Goal: Transaction & Acquisition: Purchase product/service

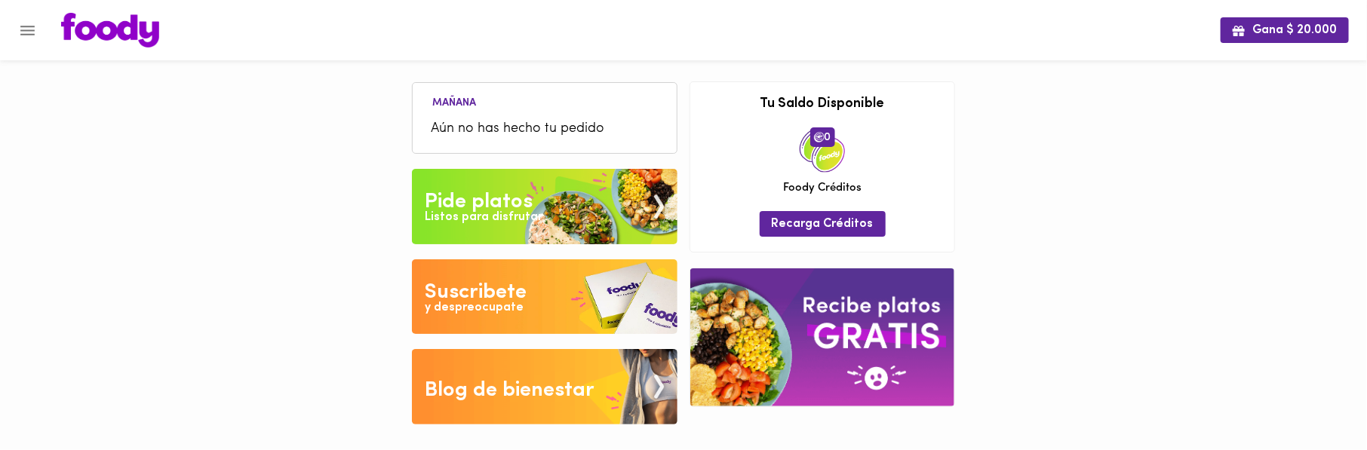
click at [477, 197] on div "Pide platos" at bounding box center [479, 202] width 108 height 30
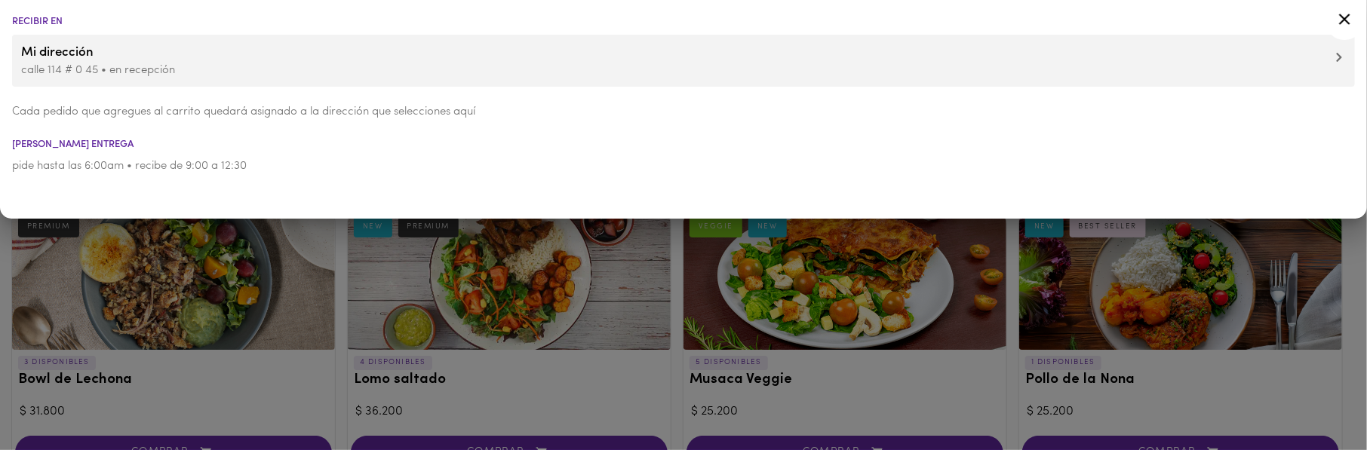
click at [671, 287] on div at bounding box center [683, 225] width 1367 height 450
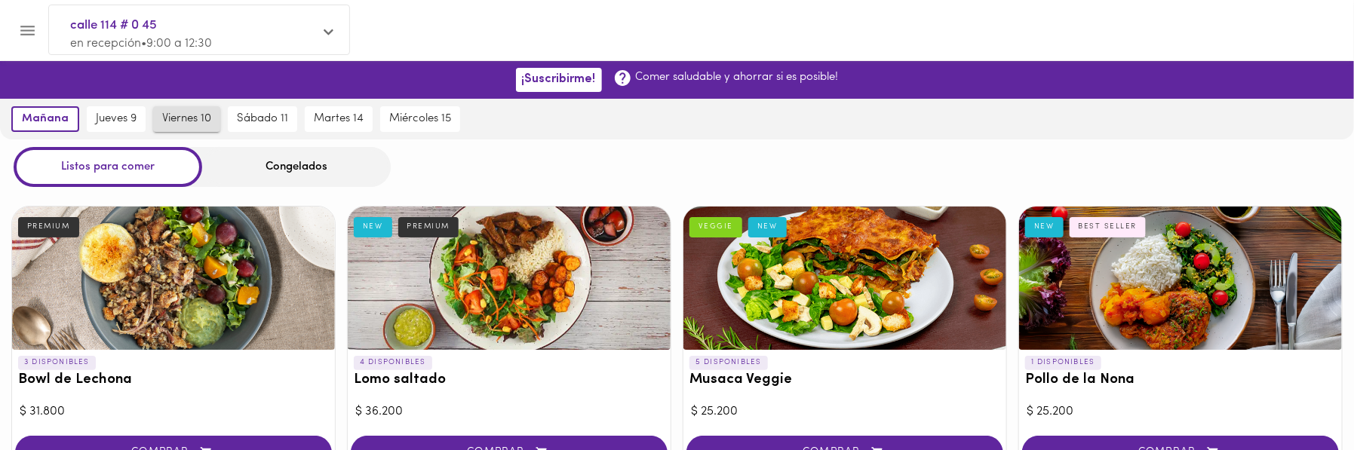
click at [186, 118] on span "viernes 10" at bounding box center [186, 119] width 49 height 14
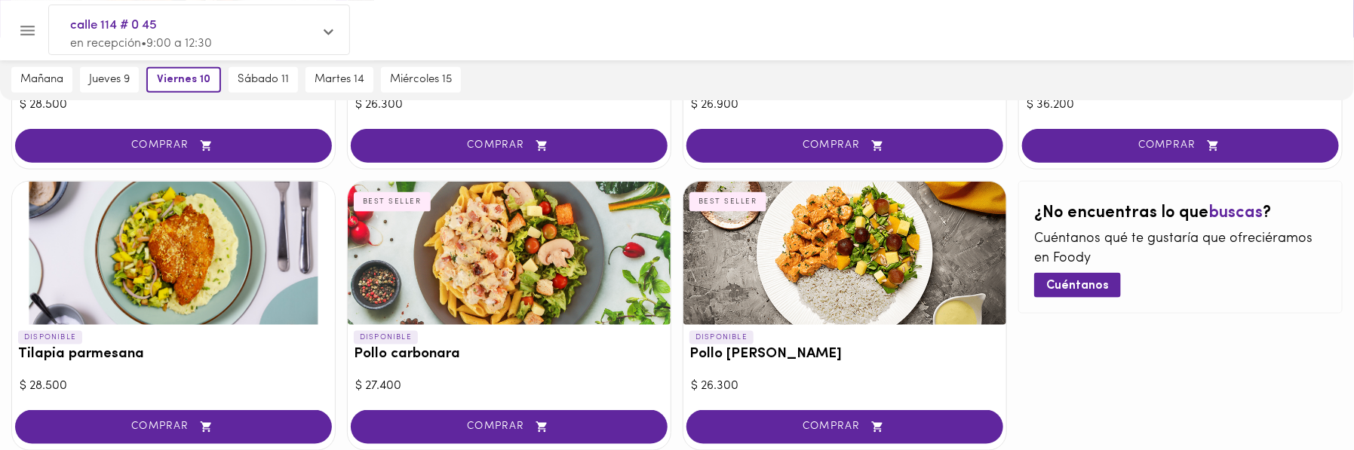
scroll to position [953, 0]
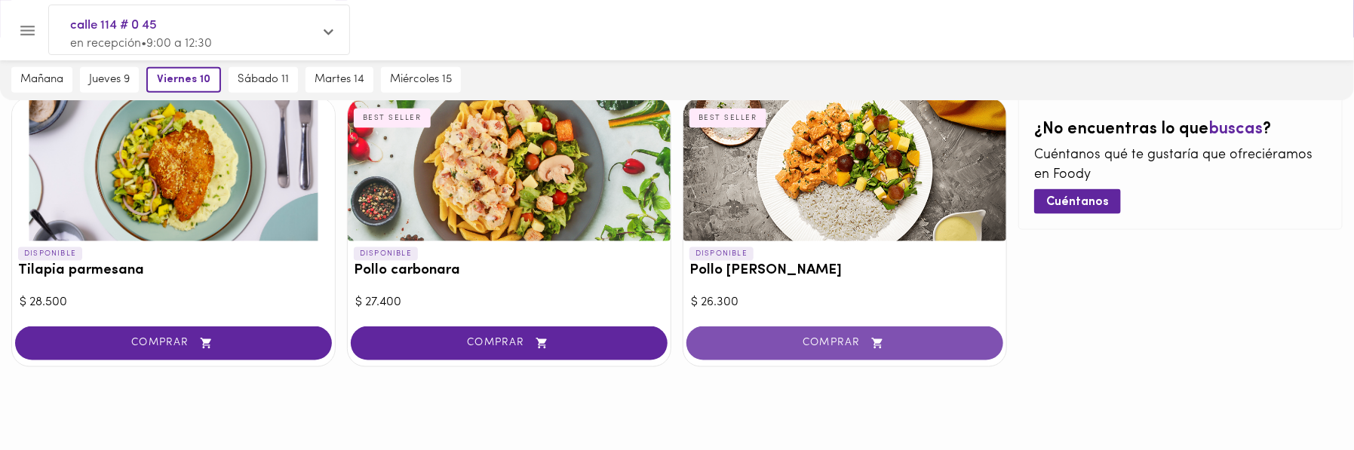
click at [803, 339] on span "COMPRAR" at bounding box center [844, 343] width 279 height 13
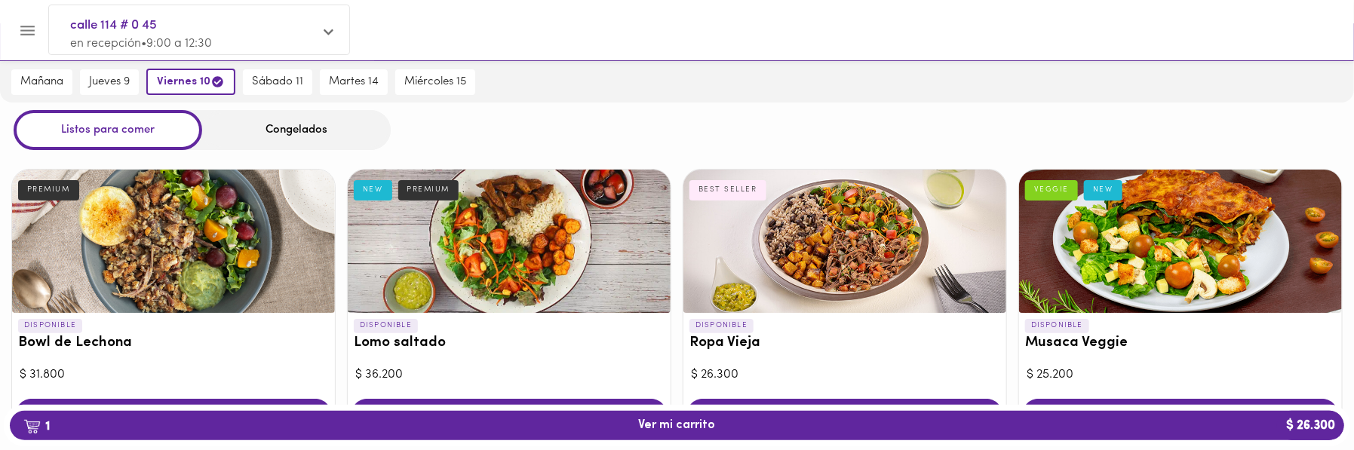
scroll to position [0, 0]
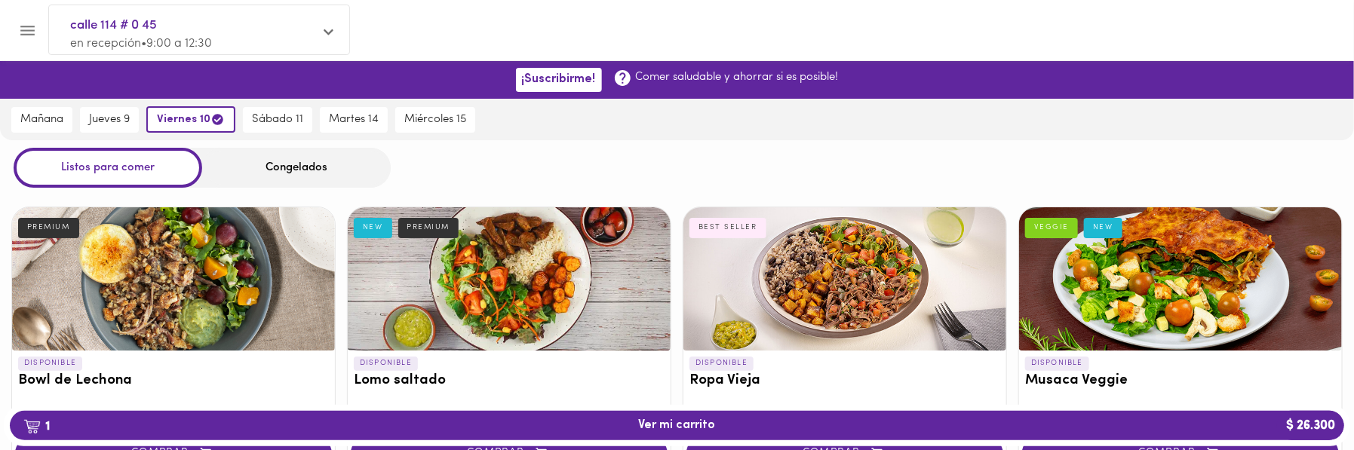
click at [315, 164] on div "Congelados" at bounding box center [296, 168] width 189 height 40
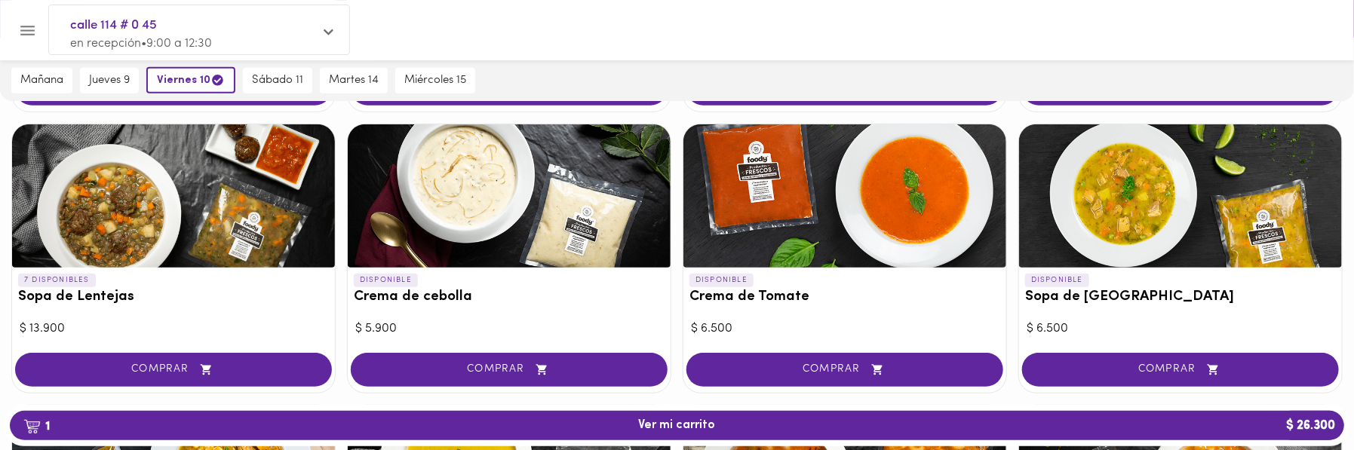
scroll to position [502, 0]
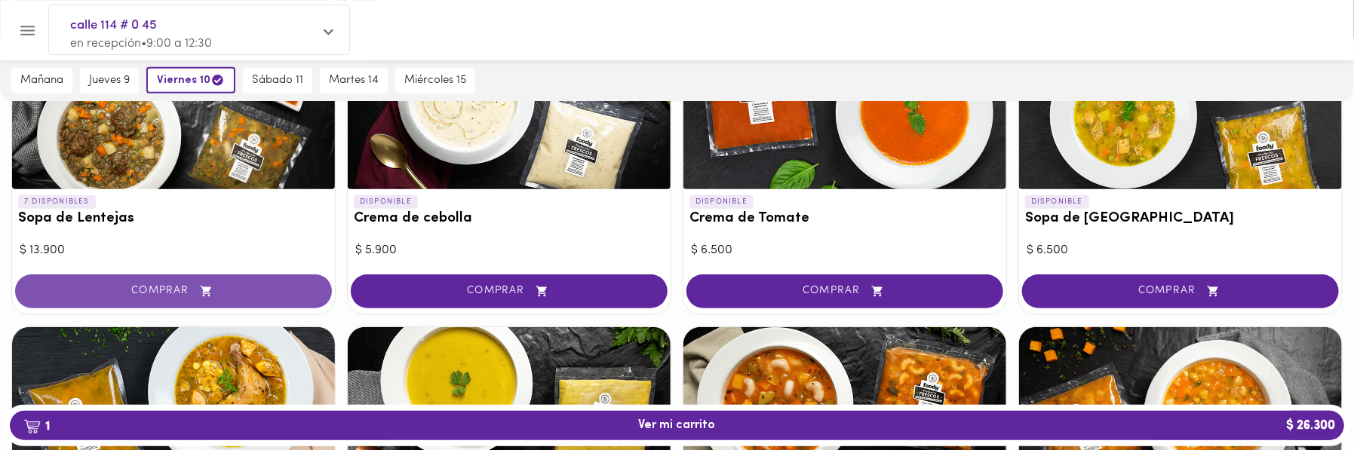
click at [183, 285] on span "COMPRAR" at bounding box center [173, 291] width 279 height 13
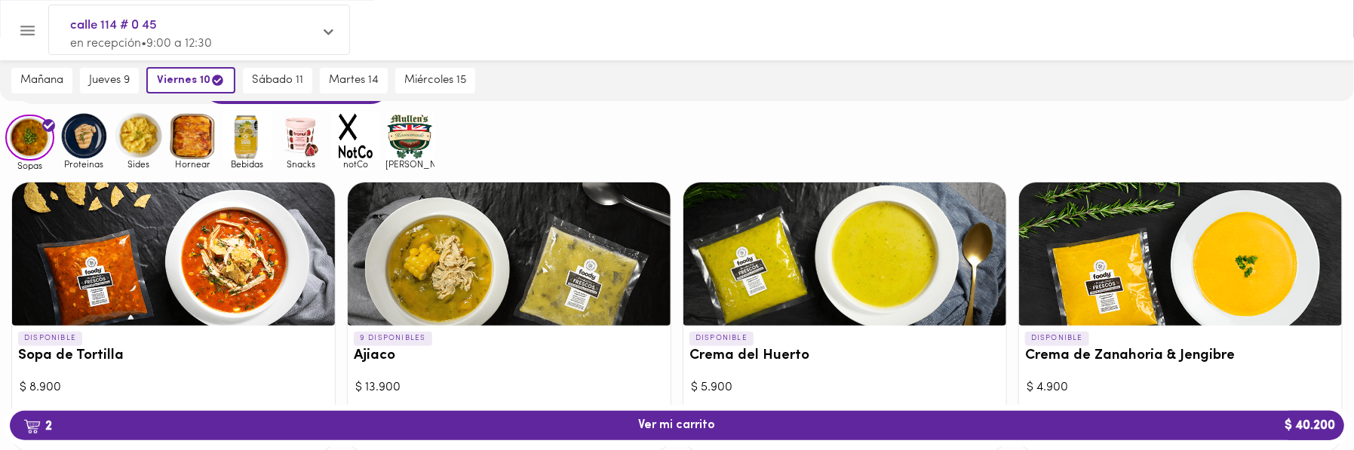
scroll to position [167, 0]
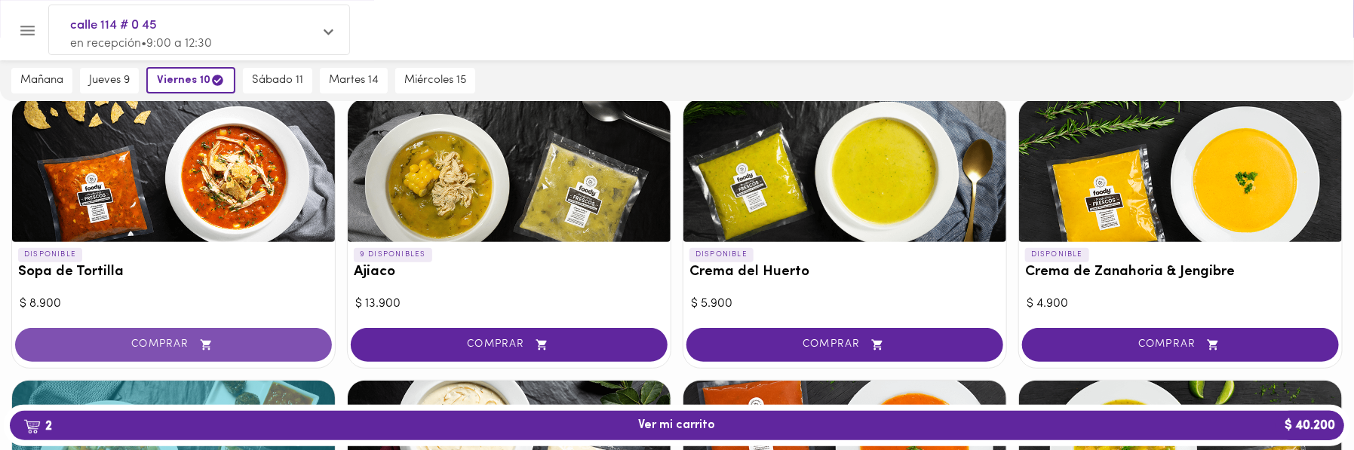
click at [197, 342] on icon "button" at bounding box center [206, 345] width 19 height 13
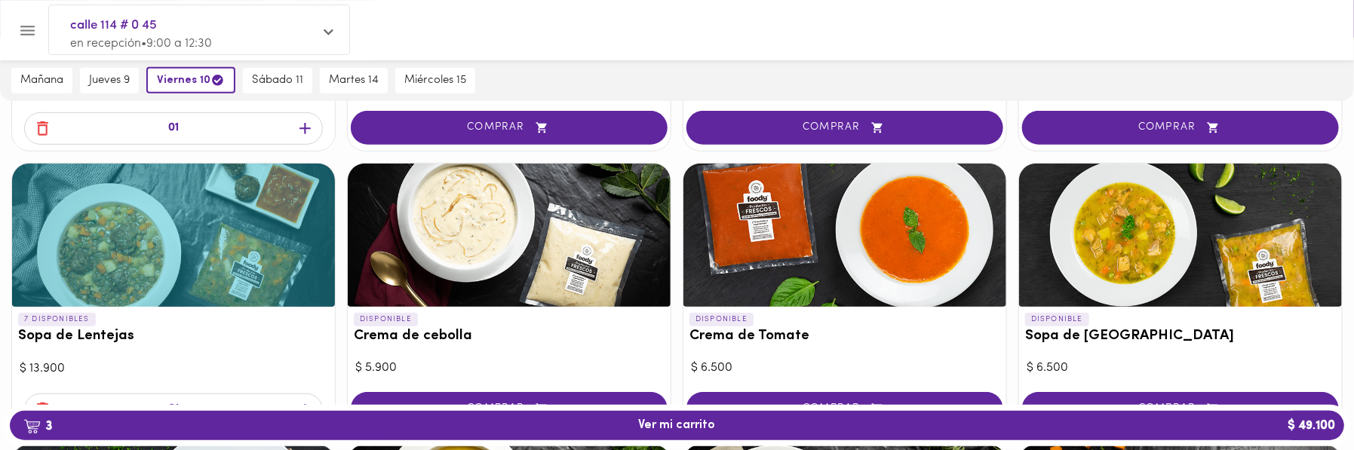
scroll to position [419, 0]
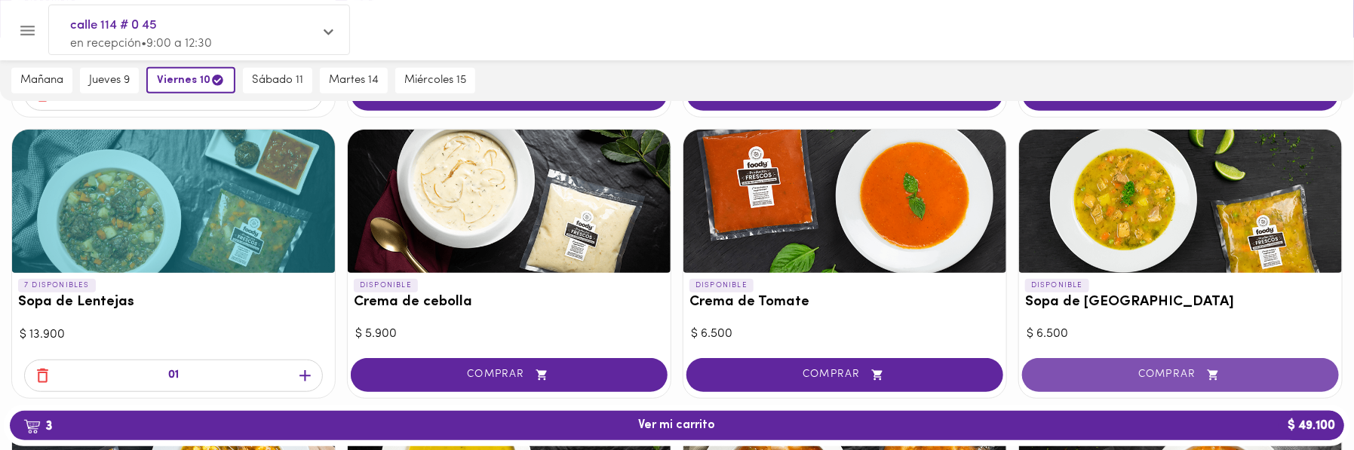
click at [1124, 370] on span "COMPRAR" at bounding box center [1180, 375] width 279 height 13
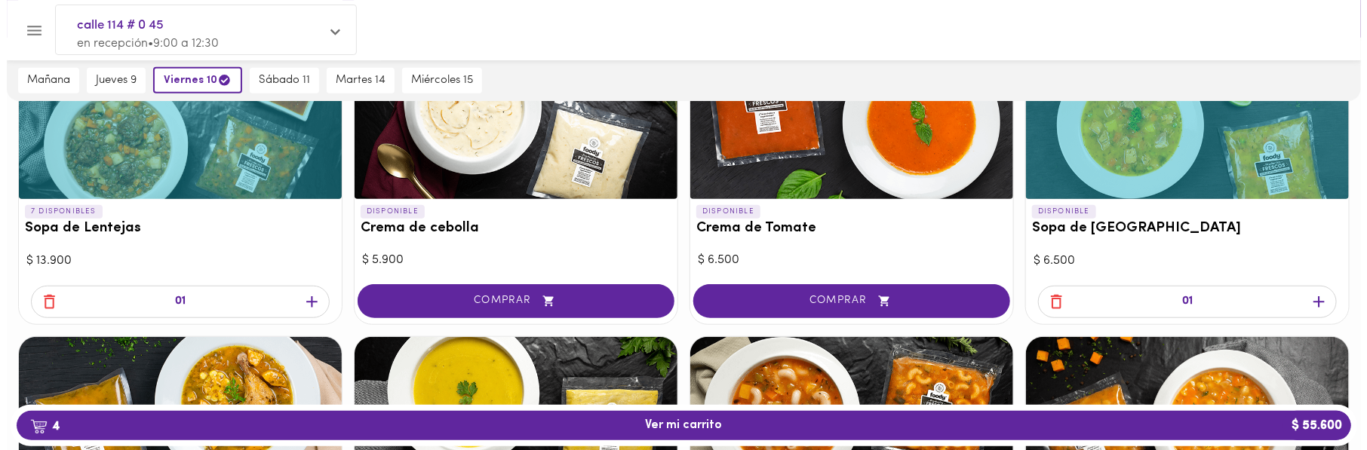
scroll to position [586, 0]
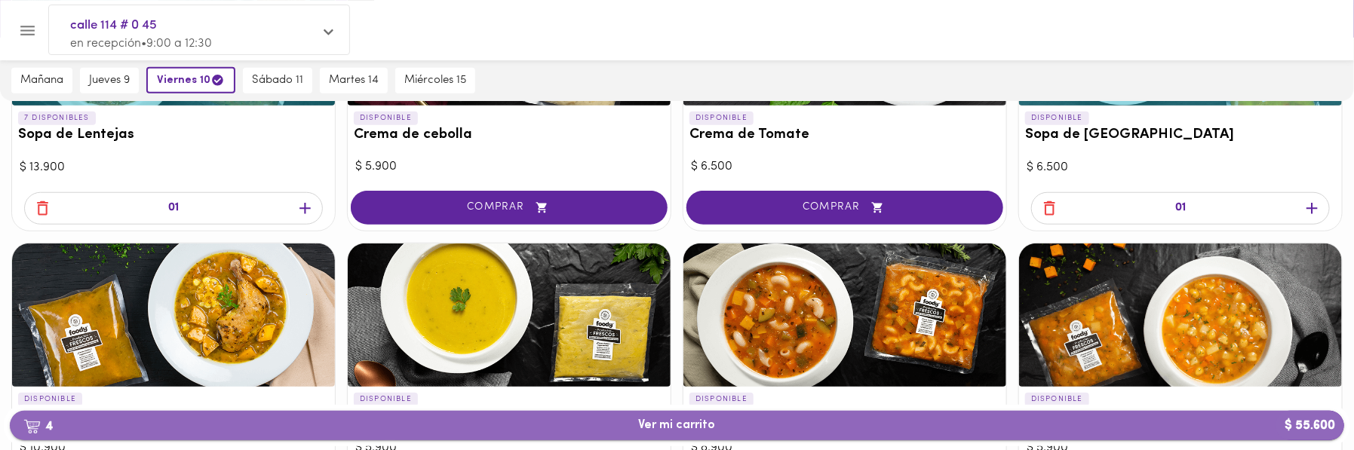
click at [667, 423] on span "4 Ver mi carrito $ 55.600" at bounding box center [677, 426] width 77 height 14
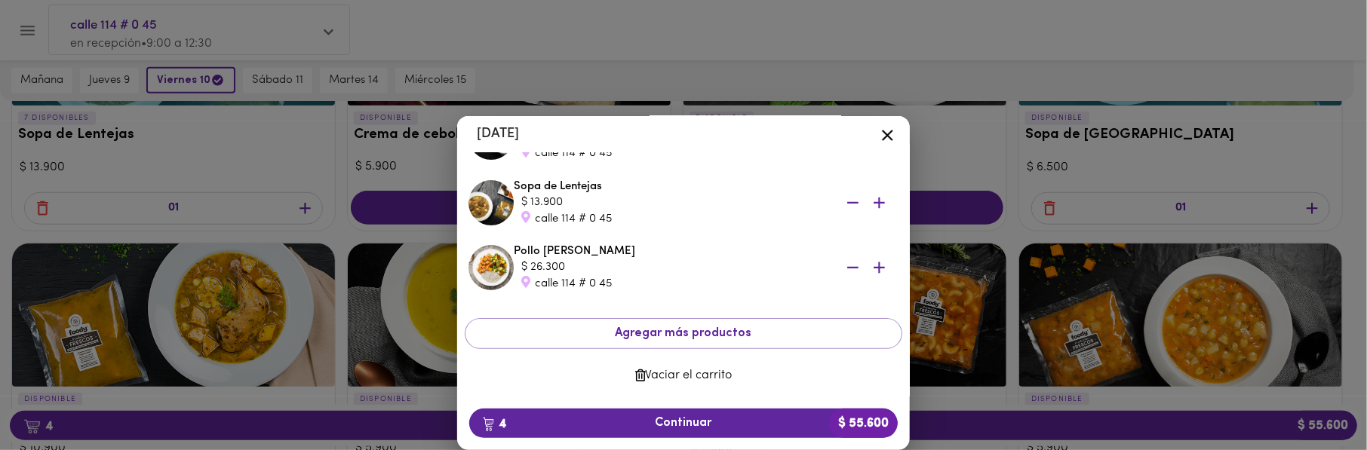
scroll to position [166, 0]
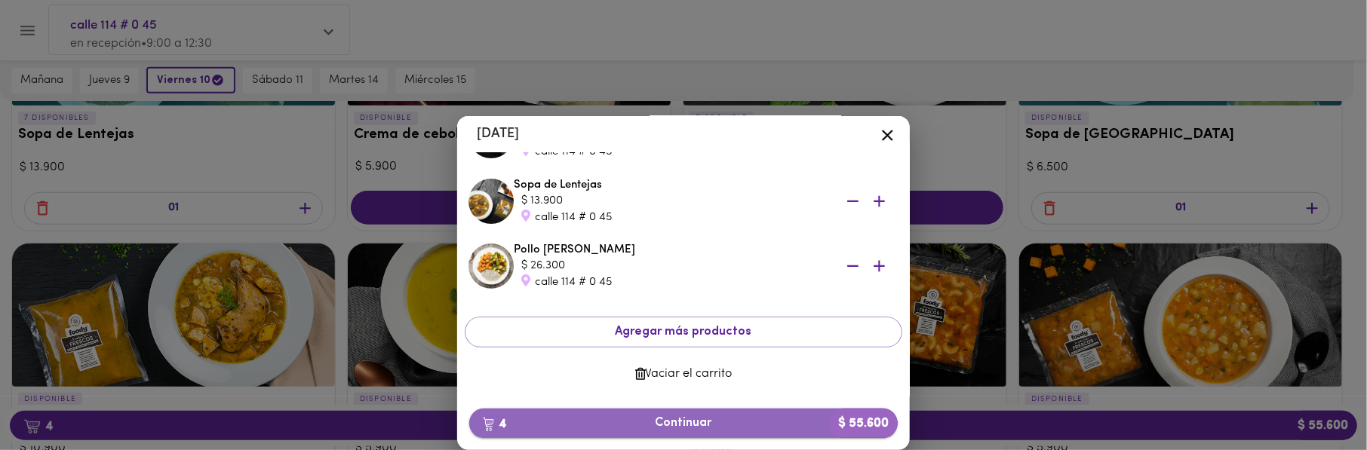
click at [677, 422] on span "4 Continuar $ 55.600" at bounding box center [683, 423] width 404 height 14
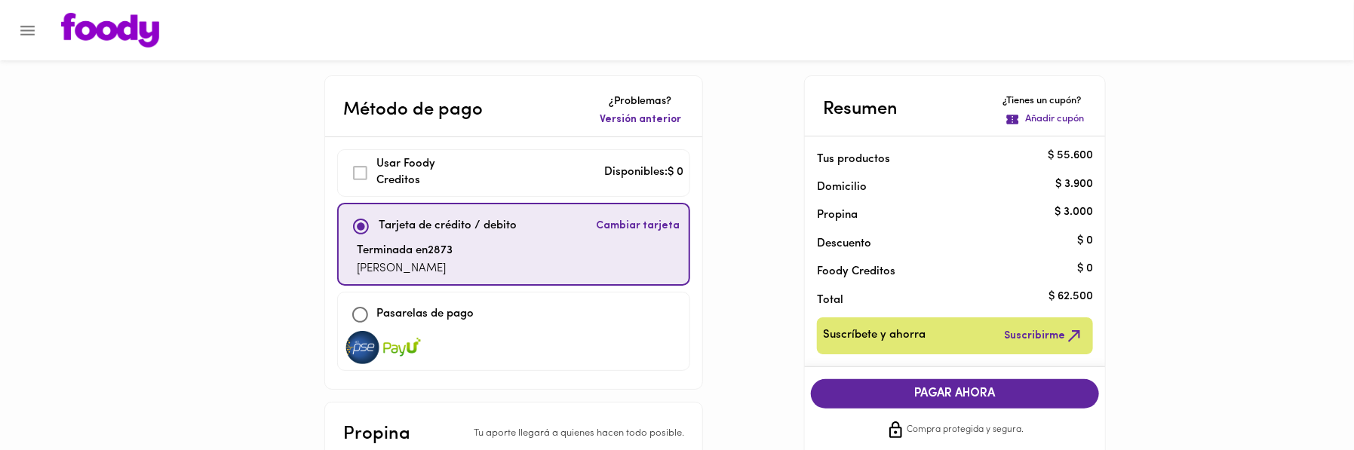
click at [359, 310] on input "checkbox" at bounding box center [360, 315] width 32 height 32
checkbox input "true"
checkbox input "false"
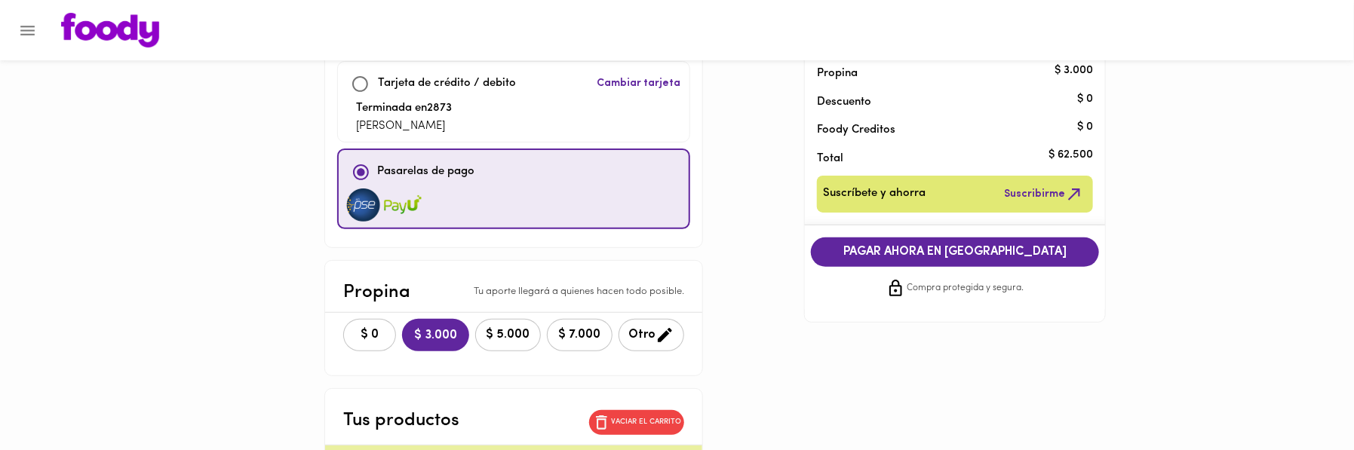
scroll to position [167, 0]
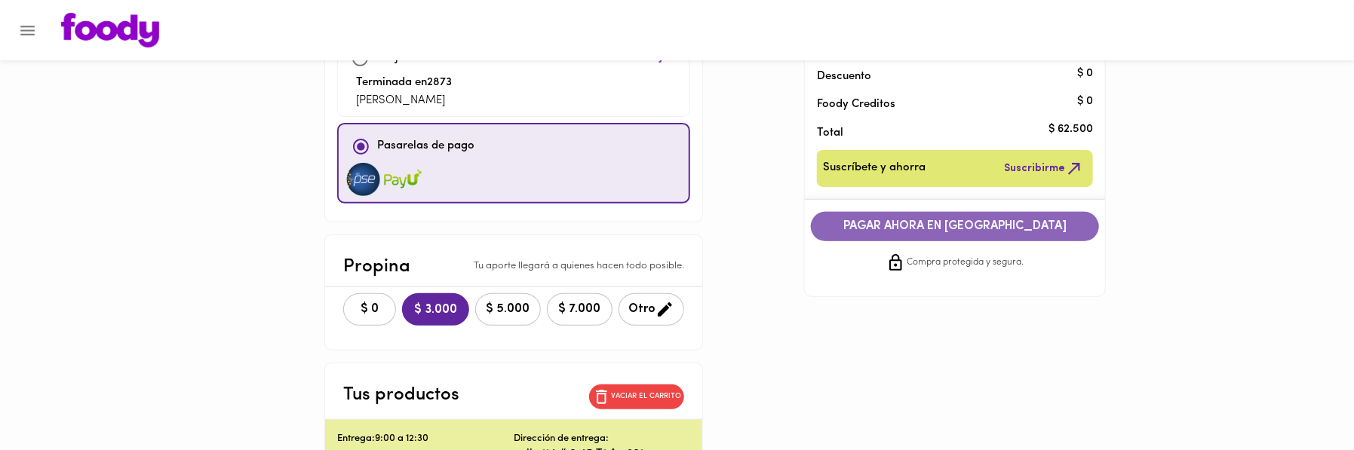
click at [929, 226] on span "PAGAR AHORA EN [GEOGRAPHIC_DATA]" at bounding box center [955, 226] width 258 height 14
